Goal: Task Accomplishment & Management: Use online tool/utility

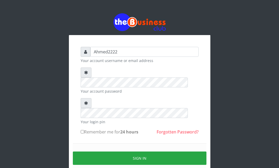
click at [84, 130] on input "Remember me for 24 hours" at bounding box center [82, 131] width 3 height 3
checkbox input "true"
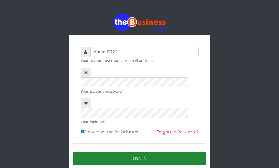
click at [94, 152] on button "Sign in" at bounding box center [140, 158] width 134 height 13
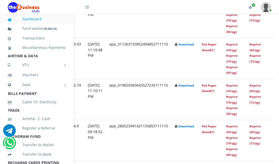
scroll to position [334, 92]
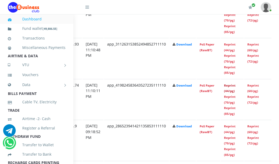
click at [235, 87] on link "Reprint (44/pg)" at bounding box center [230, 89] width 12 height 10
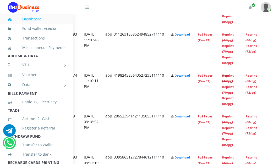
scroll to position [344, 108]
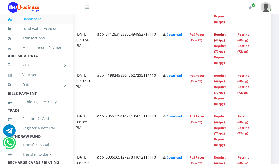
click at [224, 34] on link "Reprint (44/pg)" at bounding box center [220, 37] width 12 height 10
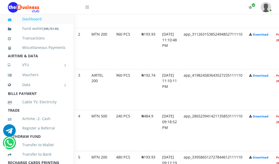
scroll to position [344, 0]
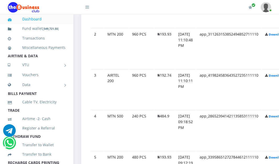
click at [210, 71] on td "app_419824583643527235111110" at bounding box center [228, 89] width 65 height 41
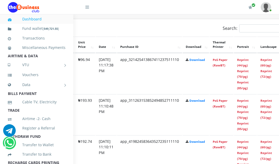
scroll to position [278, 80]
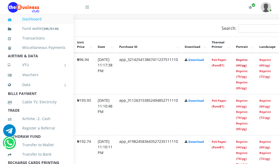
click at [248, 61] on link "Reprint (44/pg)" at bounding box center [242, 63] width 12 height 10
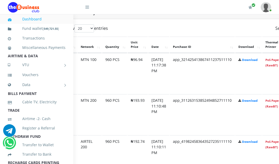
scroll to position [278, 0]
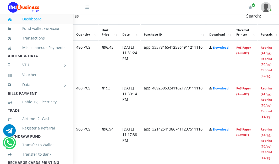
scroll to position [290, 110]
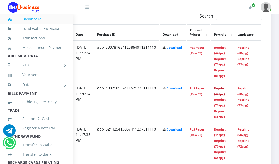
click at [218, 91] on link "Reprint (44/pg)" at bounding box center [220, 91] width 12 height 10
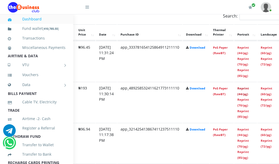
scroll to position [290, 83]
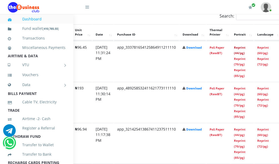
click at [245, 49] on link "Reprint (44/pg)" at bounding box center [240, 51] width 12 height 10
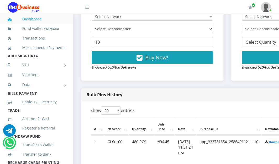
scroll to position [195, 0]
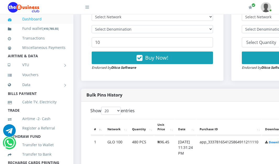
click at [62, 17] on li "Dashboard" at bounding box center [36, 18] width 73 height 9
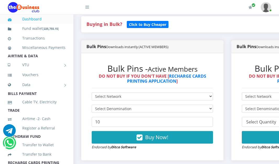
scroll to position [0, 0]
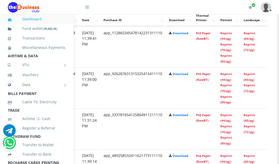
scroll to position [305, 101]
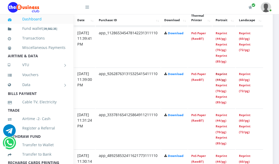
click at [227, 76] on link "Reprint (44/pg)" at bounding box center [222, 77] width 12 height 10
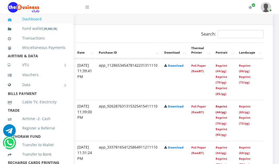
scroll to position [272, 101]
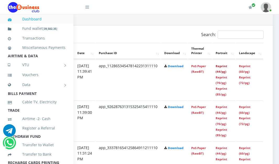
click at [227, 67] on link "Reprint (44/pg)" at bounding box center [222, 69] width 12 height 10
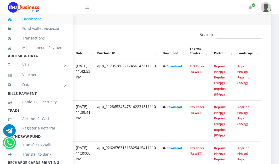
scroll to position [272, 110]
click at [219, 68] on link "Reprint (44/pg)" at bounding box center [220, 69] width 12 height 10
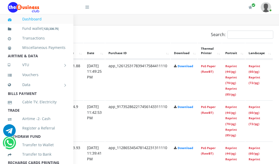
scroll to position [272, 110]
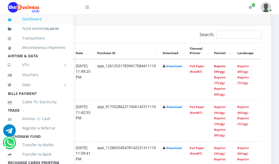
click at [219, 66] on link "Reprint (44/pg)" at bounding box center [220, 69] width 12 height 10
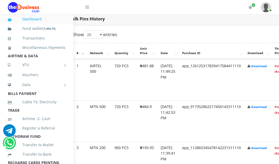
scroll to position [272, 17]
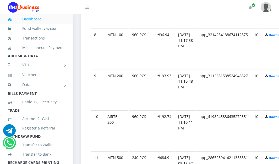
scroll to position [590, 0]
